Goal: Find specific page/section: Find specific page/section

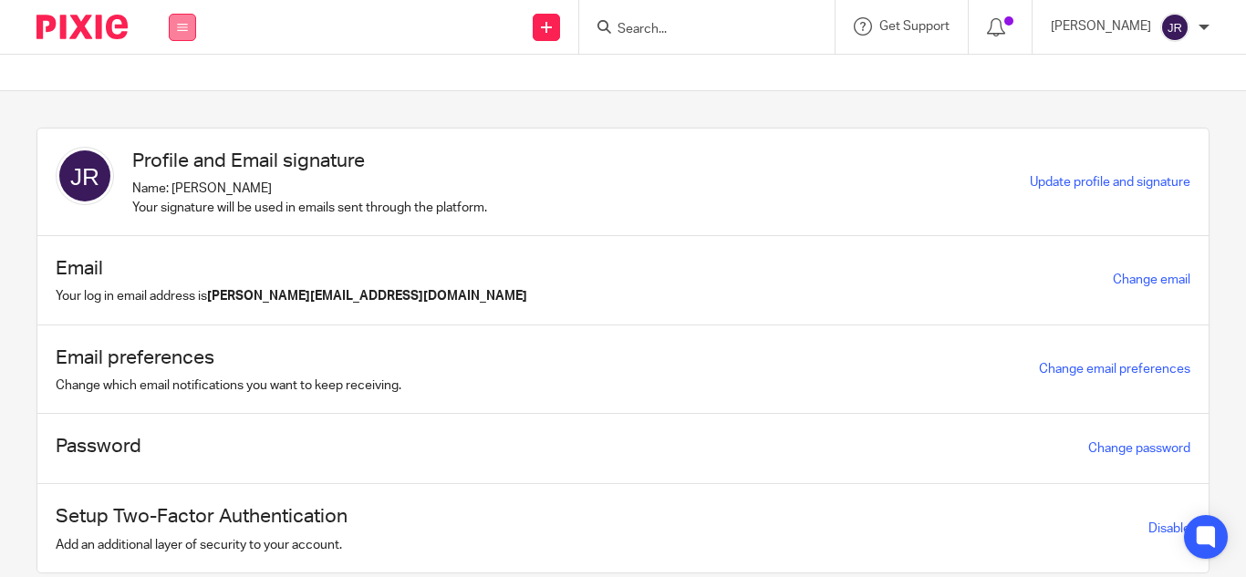
click at [191, 20] on button at bounding box center [182, 27] width 27 height 27
click at [173, 108] on link "Email" at bounding box center [172, 111] width 30 height 13
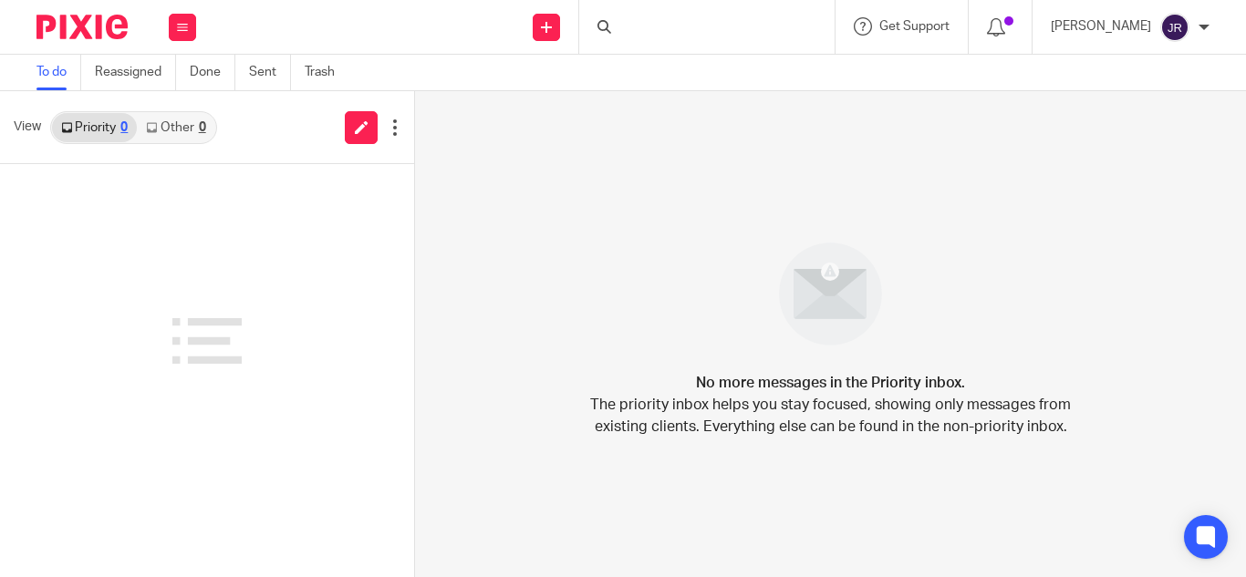
click at [173, 24] on button at bounding box center [182, 27] width 27 height 27
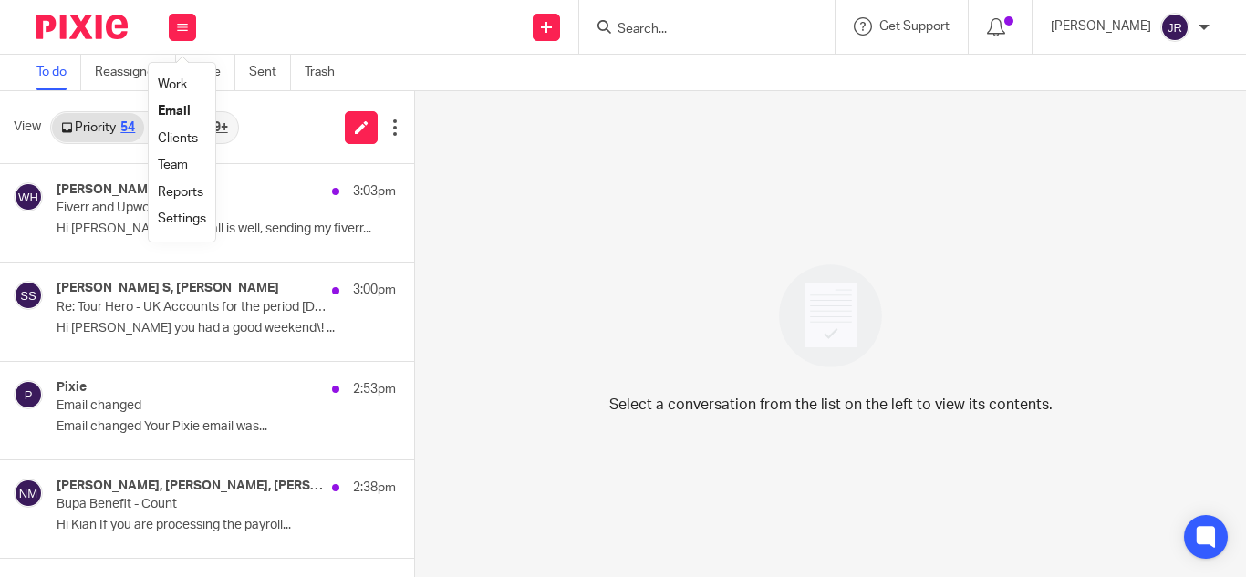
click at [179, 133] on link "Clients" at bounding box center [178, 138] width 40 height 13
click at [649, 27] on input "Search" at bounding box center [698, 30] width 164 height 16
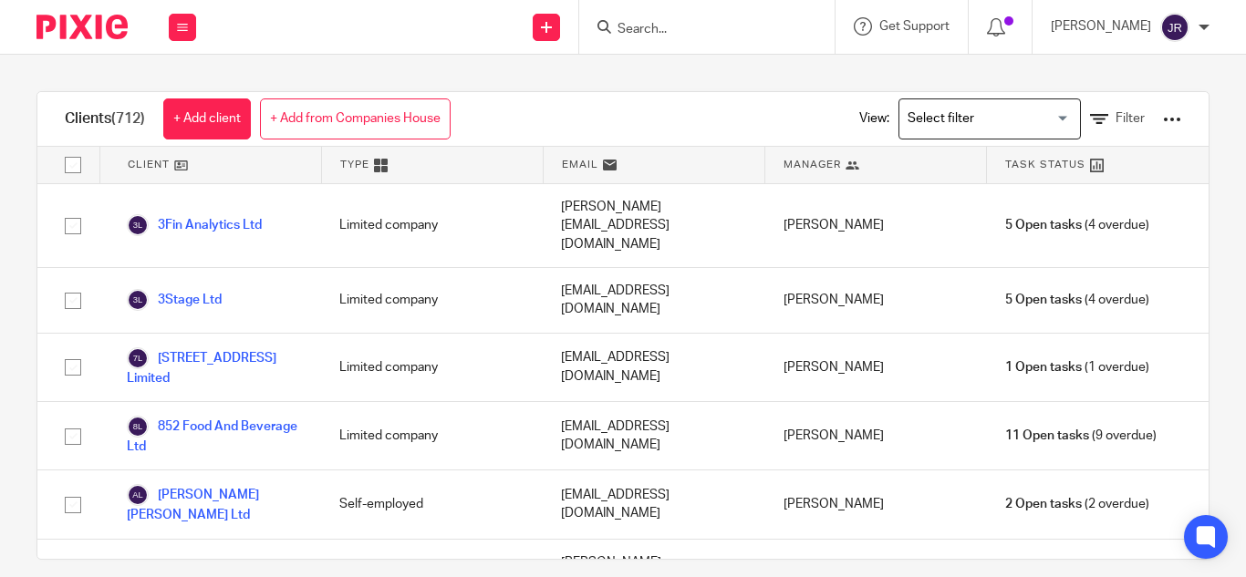
click at [664, 26] on input "Search" at bounding box center [698, 30] width 164 height 16
click at [639, 25] on input "count" at bounding box center [698, 30] width 164 height 16
click at [622, 35] on input "count" at bounding box center [698, 30] width 164 height 16
type input "count"
click at [639, 19] on form "count" at bounding box center [713, 27] width 194 height 23
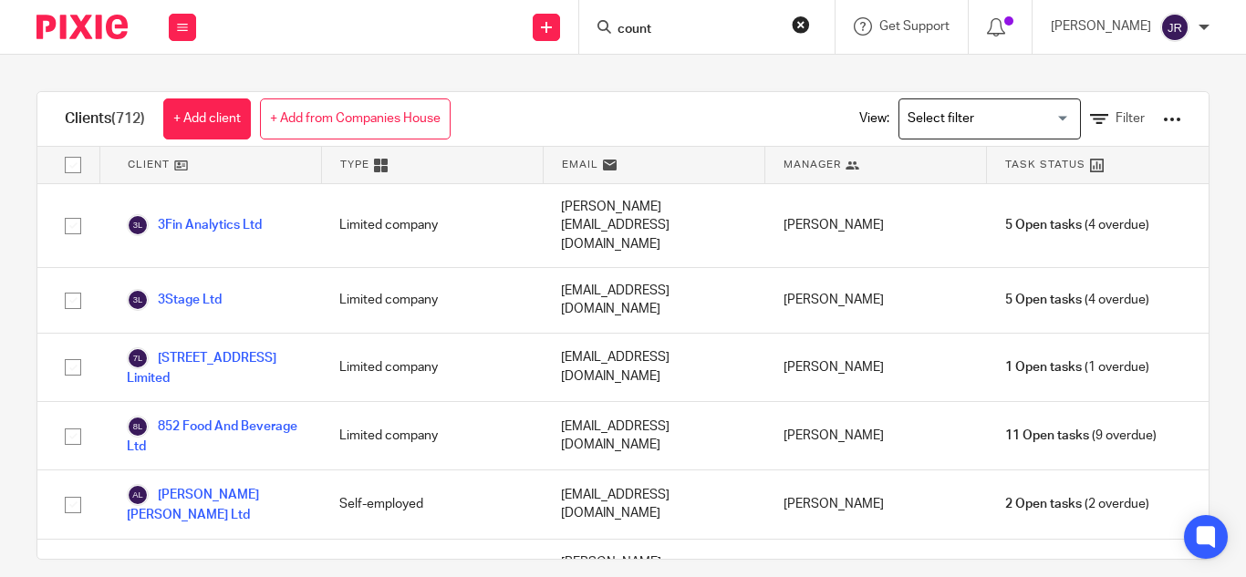
click at [660, 26] on input "count" at bounding box center [698, 30] width 164 height 16
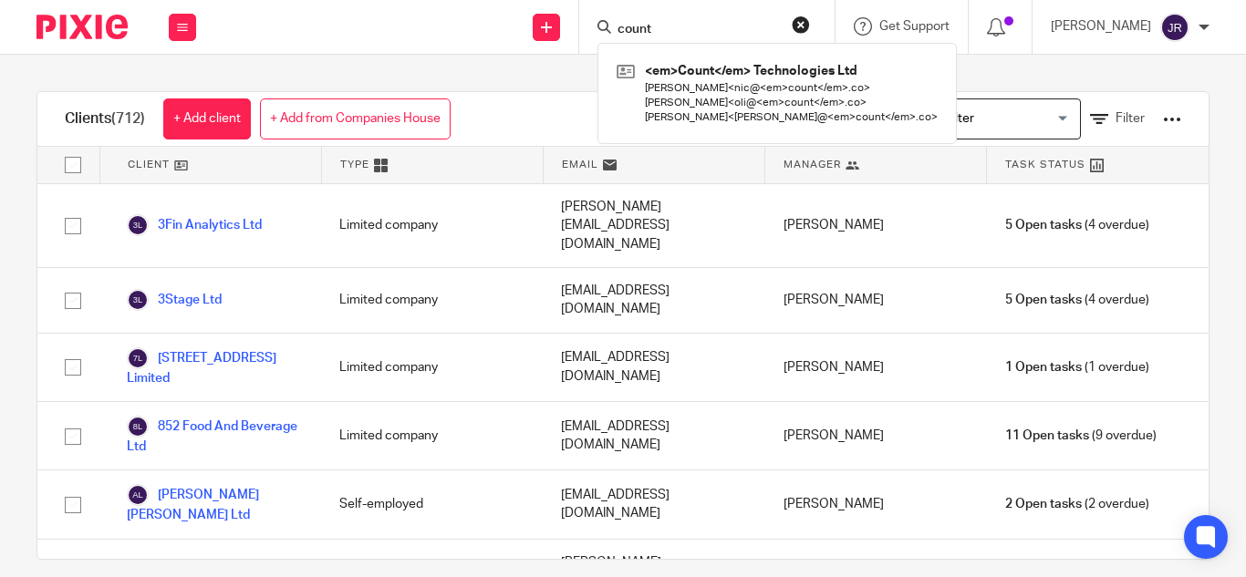
click at [640, 45] on div "<em>Count</em> Technologies Ltd Nic Maltrotti < nic@<em>count</em>.co > Dr Pike…" at bounding box center [777, 93] width 359 height 101
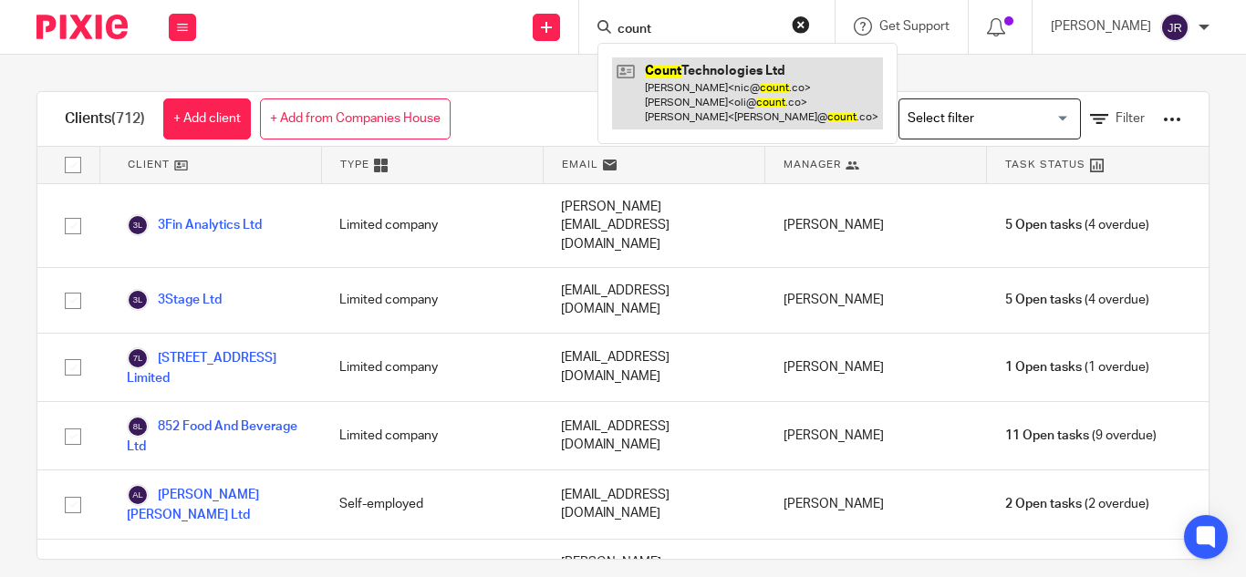
click at [690, 77] on link at bounding box center [747, 93] width 271 height 72
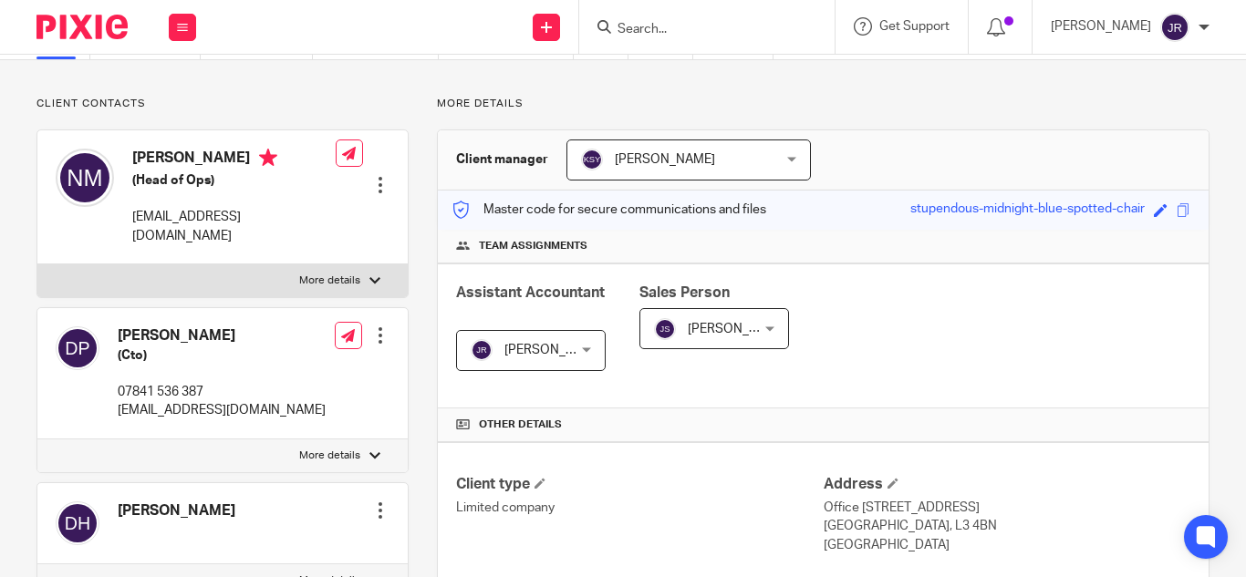
scroll to position [121, 0]
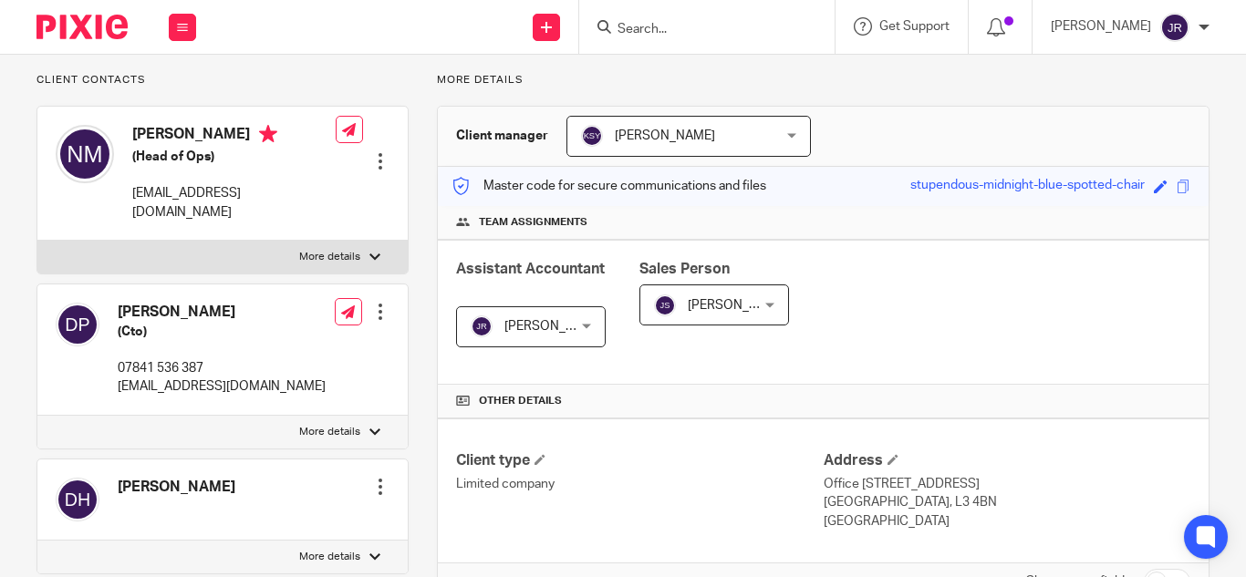
click at [1160, 187] on div "Save stupendous-midnight-blue-spotted-chair" at bounding box center [1052, 186] width 285 height 21
click at [1177, 185] on span at bounding box center [1184, 187] width 14 height 14
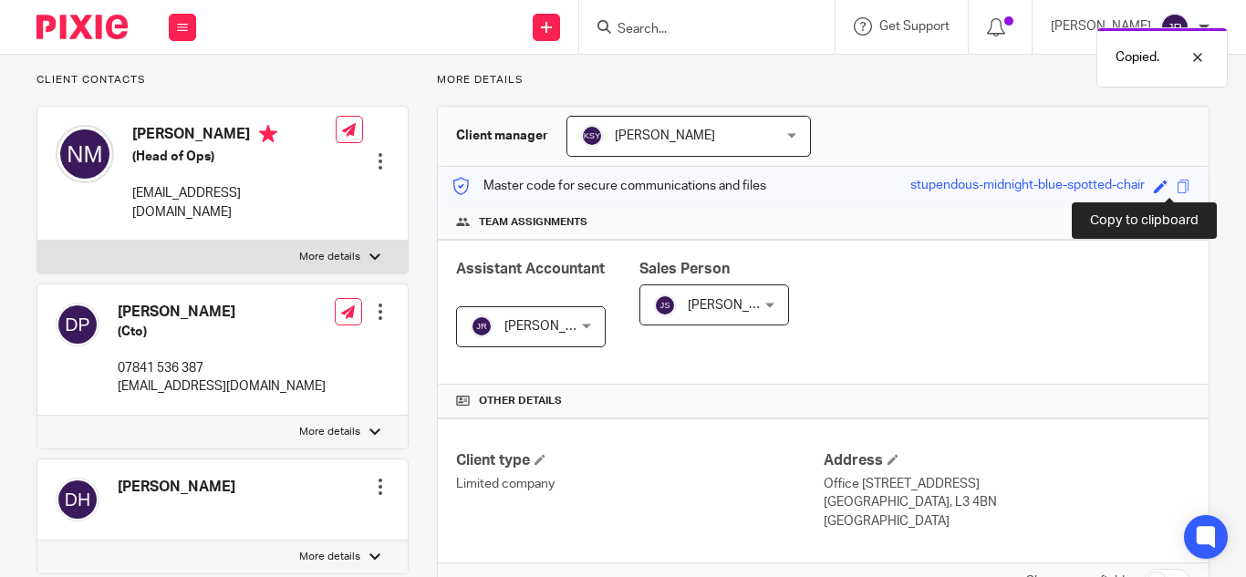
click at [1177, 185] on span at bounding box center [1184, 187] width 14 height 14
